Goal: Task Accomplishment & Management: Use online tool/utility

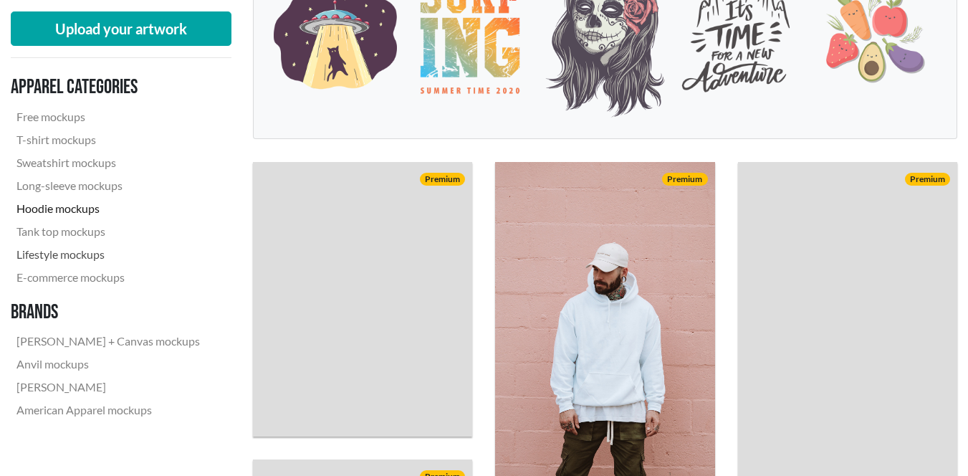
scroll to position [358, 0]
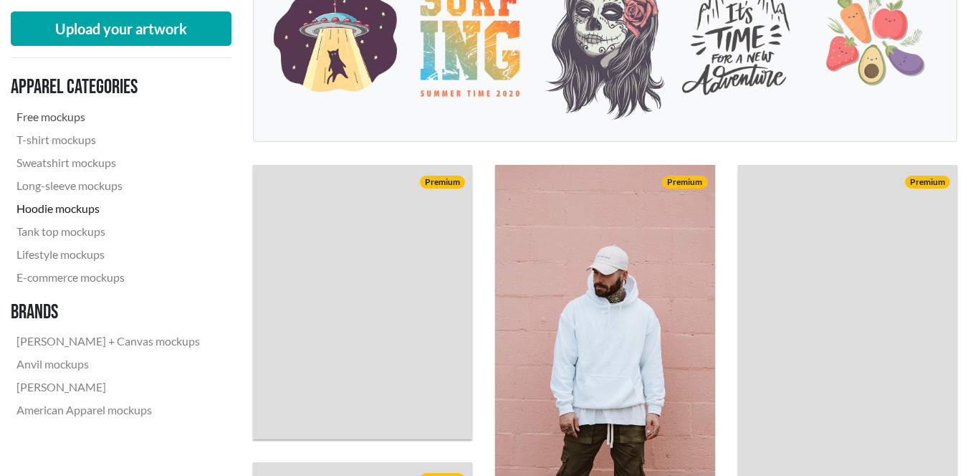
click at [62, 116] on link "Free mockups" at bounding box center [108, 116] width 195 height 23
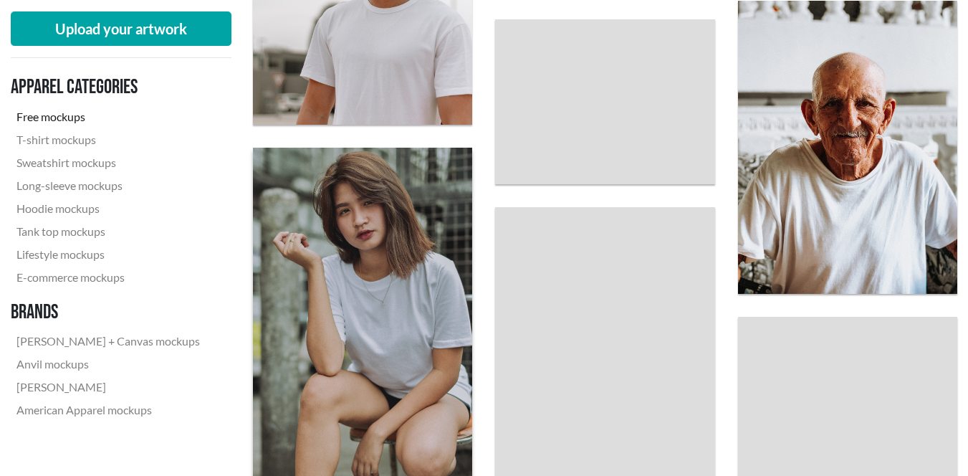
scroll to position [1026, 0]
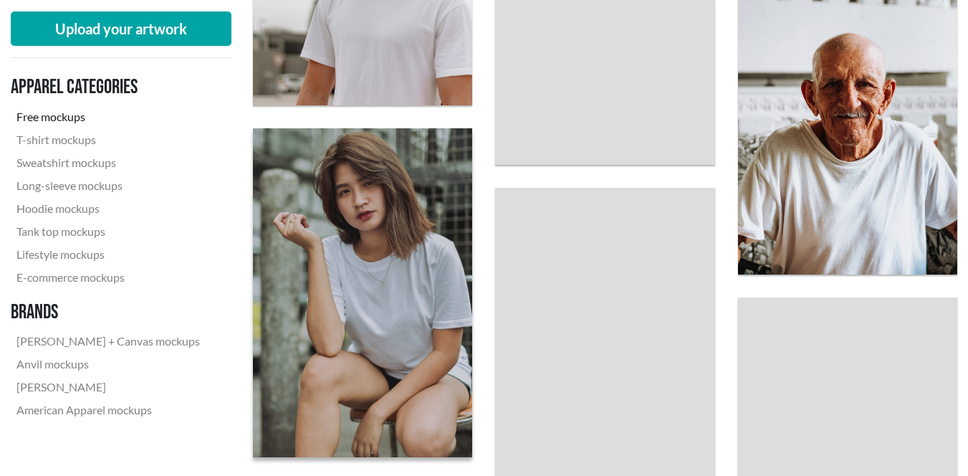
click at [377, 272] on img at bounding box center [361, 293] width 241 height 362
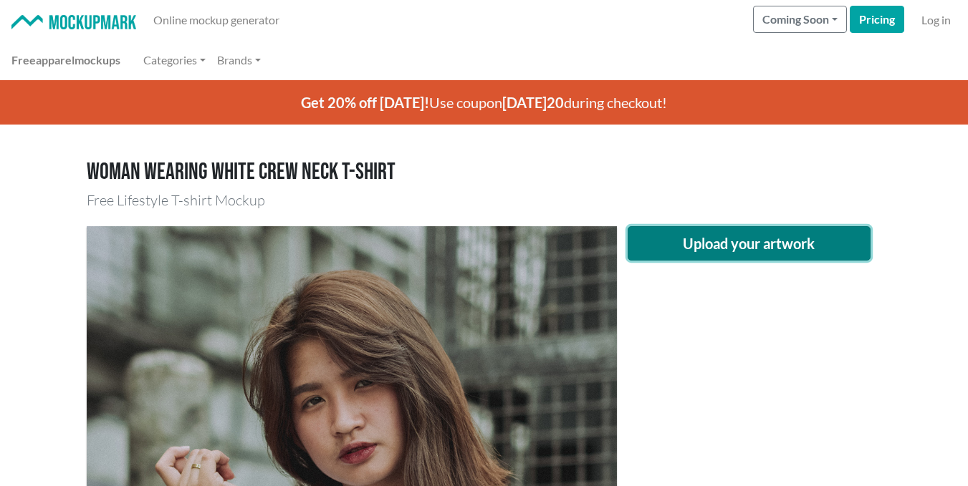
click at [720, 234] on button "Upload your artwork" at bounding box center [748, 243] width 243 height 34
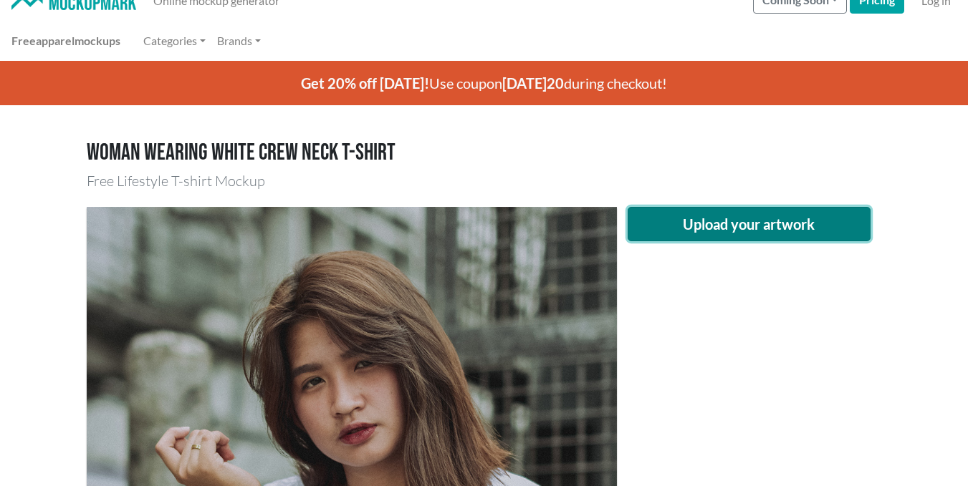
scroll to position [5, 0]
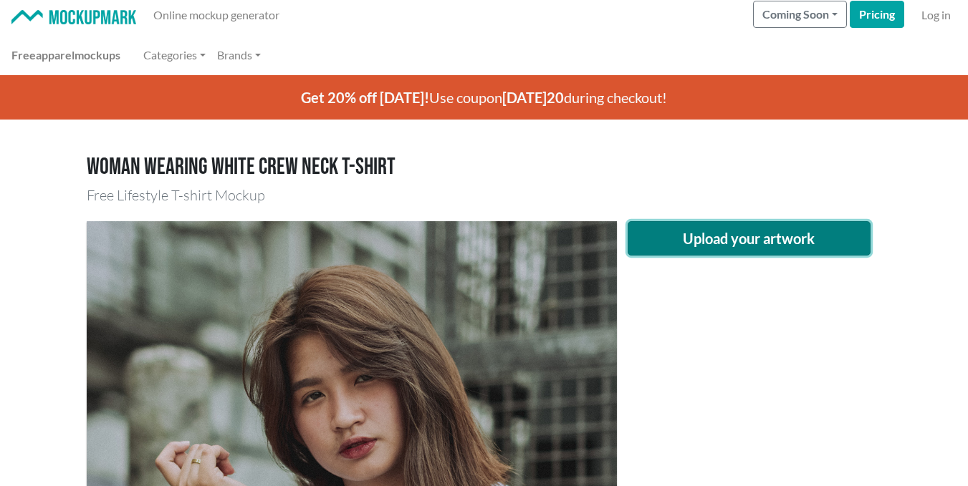
click at [680, 236] on button "Upload your artwork" at bounding box center [748, 238] width 243 height 34
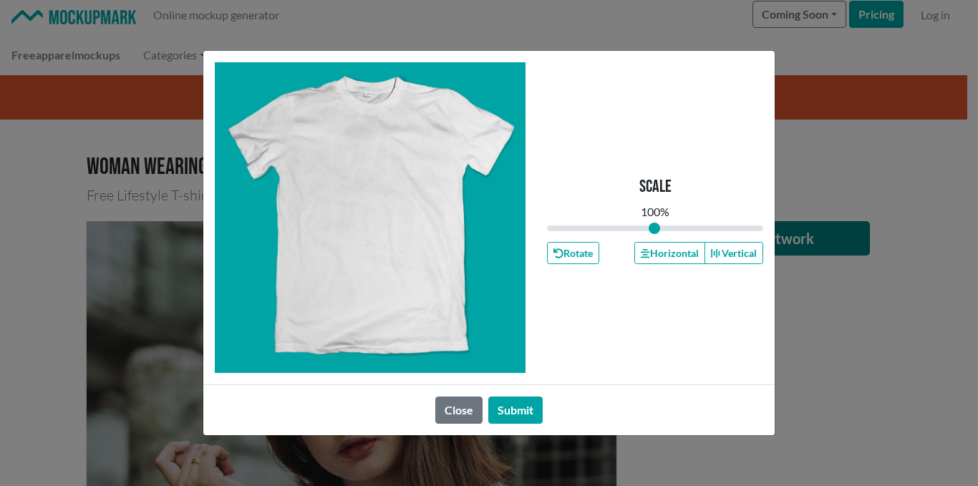
type input "1"
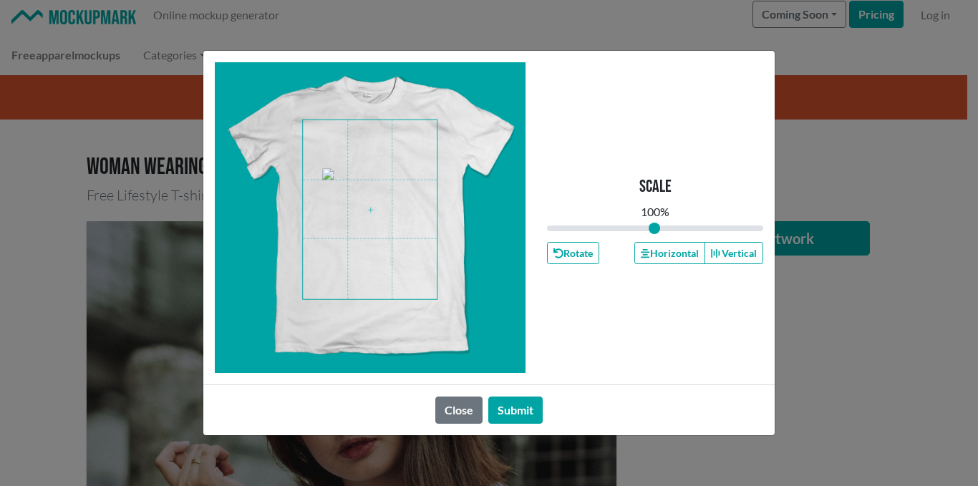
click at [413, 252] on span at bounding box center [370, 209] width 134 height 179
click at [512, 415] on button "Submit" at bounding box center [515, 410] width 54 height 27
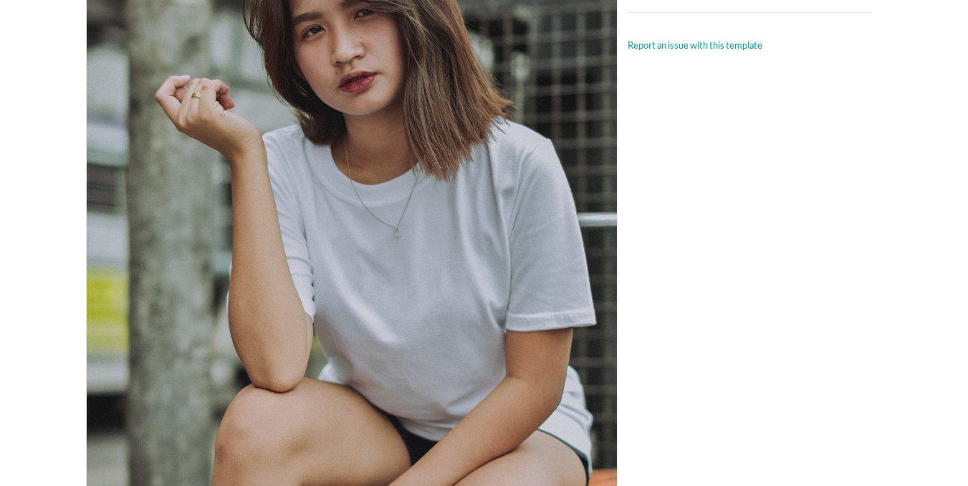
scroll to position [363, 0]
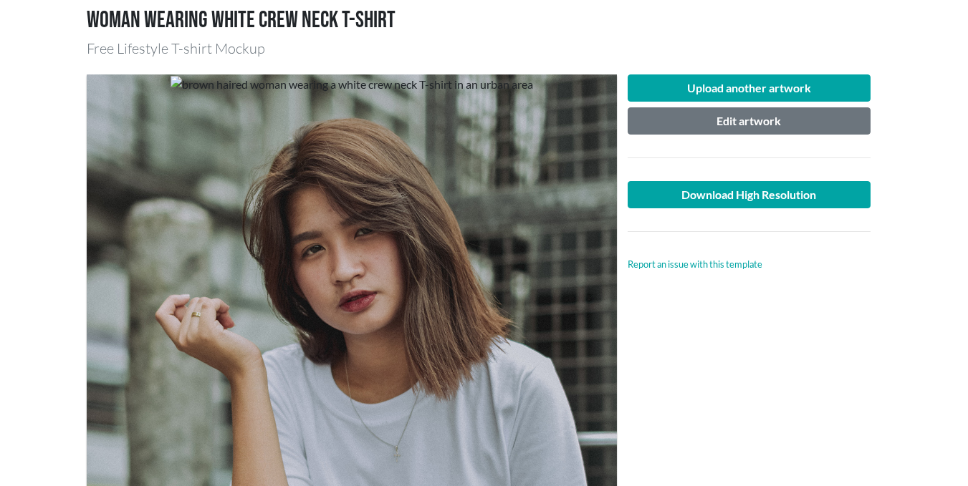
scroll to position [148, 0]
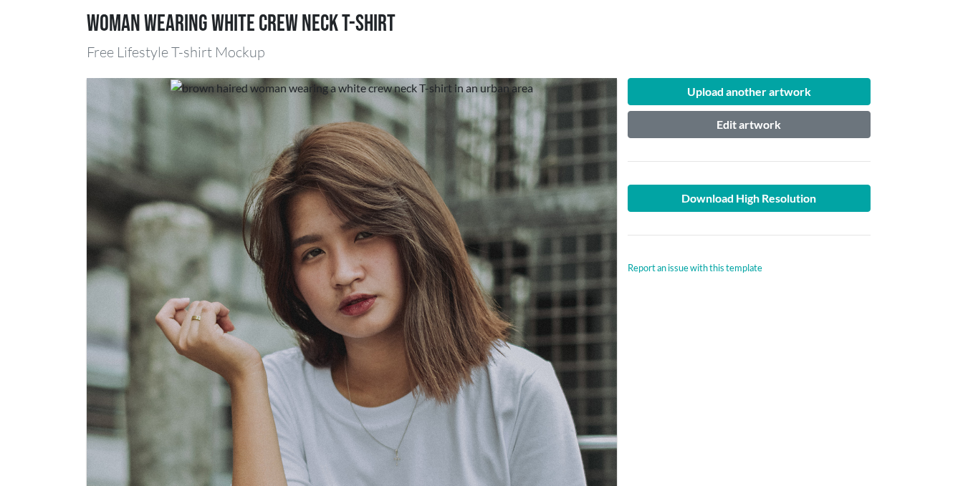
click at [755, 109] on div "Upload another artwork Edit artwork Download High Resolution Report an issue wi…" at bounding box center [748, 177] width 243 height 198
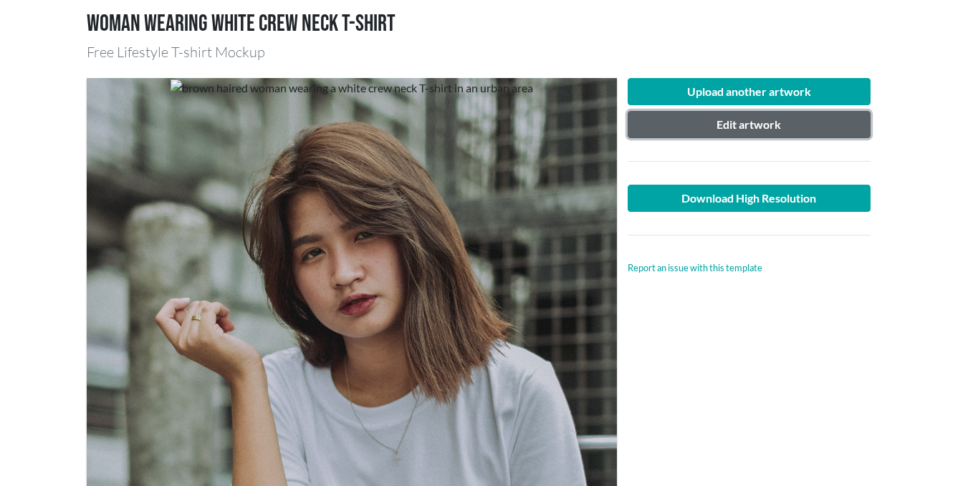
click at [755, 119] on button "Edit artwork" at bounding box center [748, 124] width 243 height 27
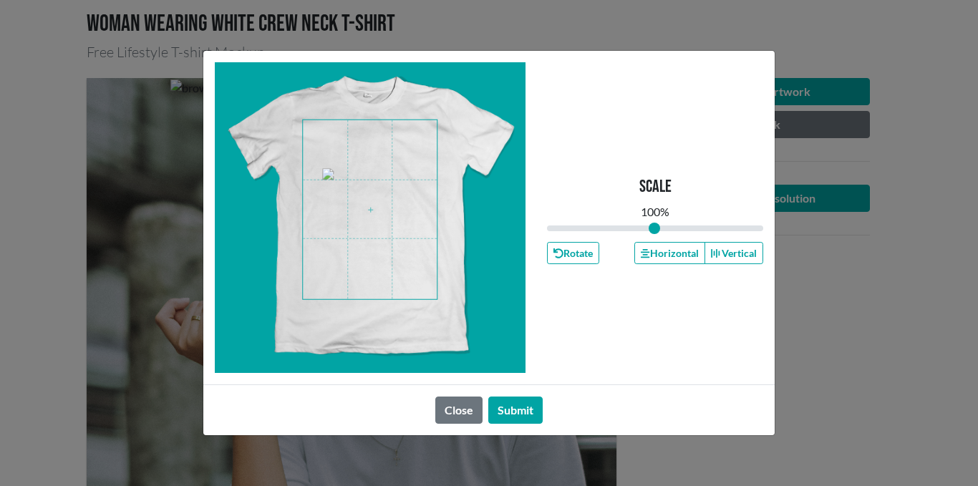
click at [334, 160] on span at bounding box center [370, 209] width 134 height 179
drag, startPoint x: 655, startPoint y: 227, endPoint x: 673, endPoint y: 224, distance: 18.1
type input "1.18"
click at [673, 224] on input "range" at bounding box center [655, 229] width 216 height 16
click at [413, 246] on span at bounding box center [370, 209] width 134 height 179
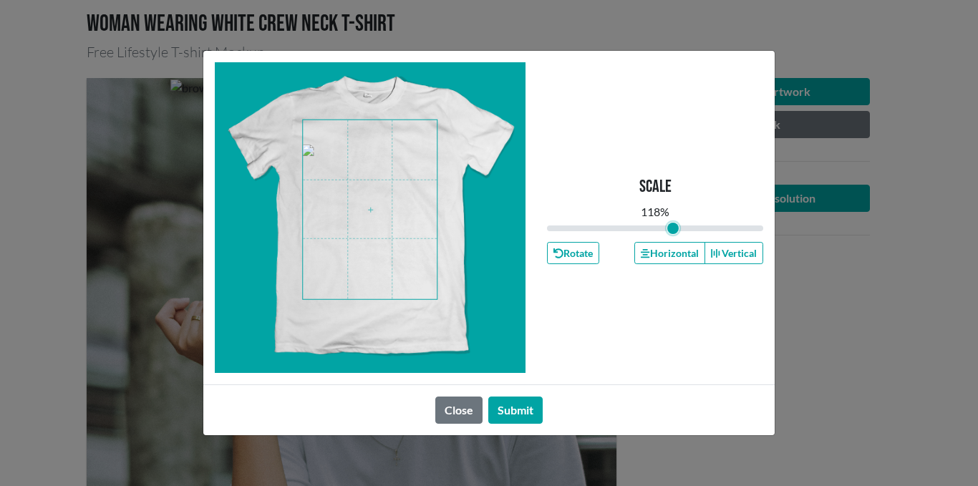
click at [405, 236] on span at bounding box center [370, 209] width 134 height 179
click at [510, 404] on button "Submit" at bounding box center [515, 410] width 54 height 27
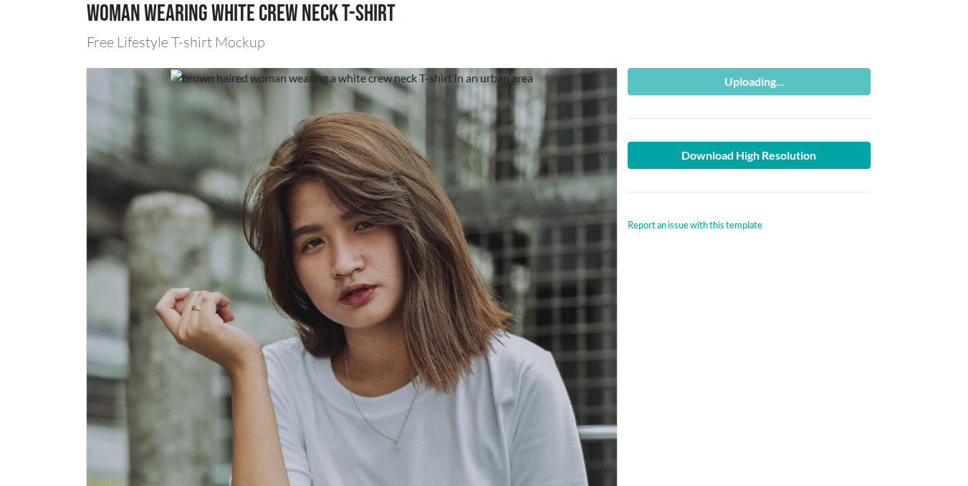
scroll to position [77, 0]
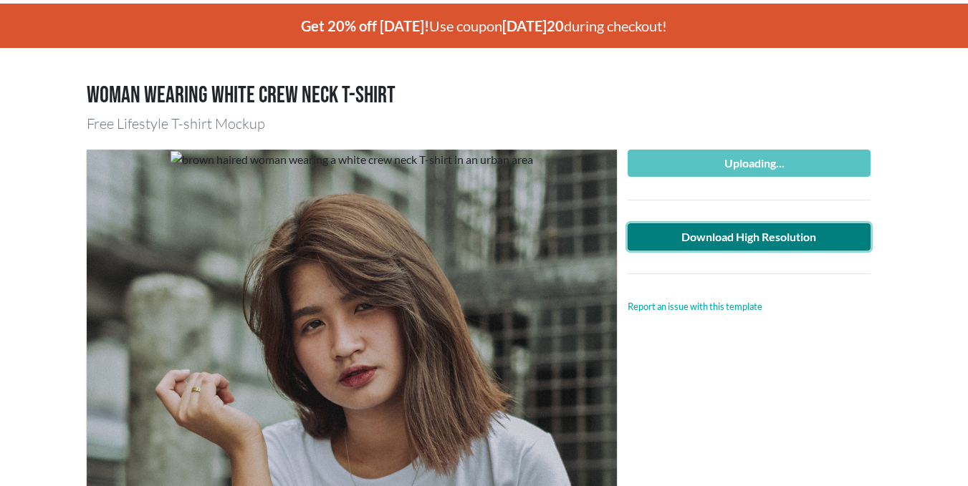
click at [822, 233] on link "Download High Resolution" at bounding box center [748, 236] width 243 height 27
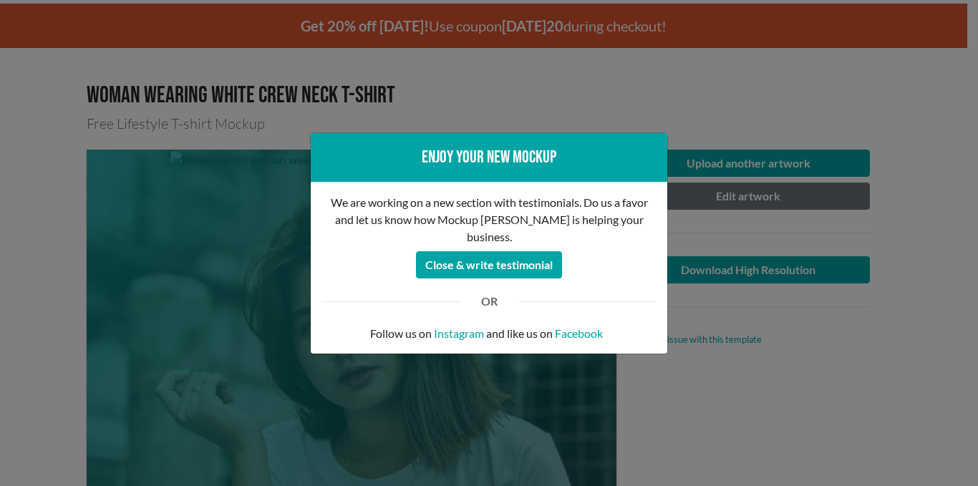
click at [794, 322] on div "Enjoy your new mockup We are working on a new section with testimonials. Do us …" at bounding box center [489, 243] width 978 height 486
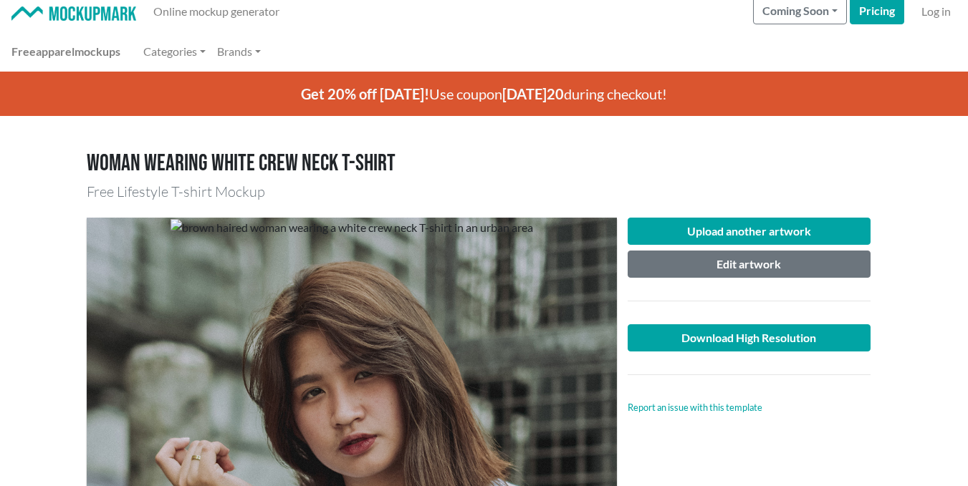
scroll to position [0, 0]
